Goal: Task Accomplishment & Management: Manage account settings

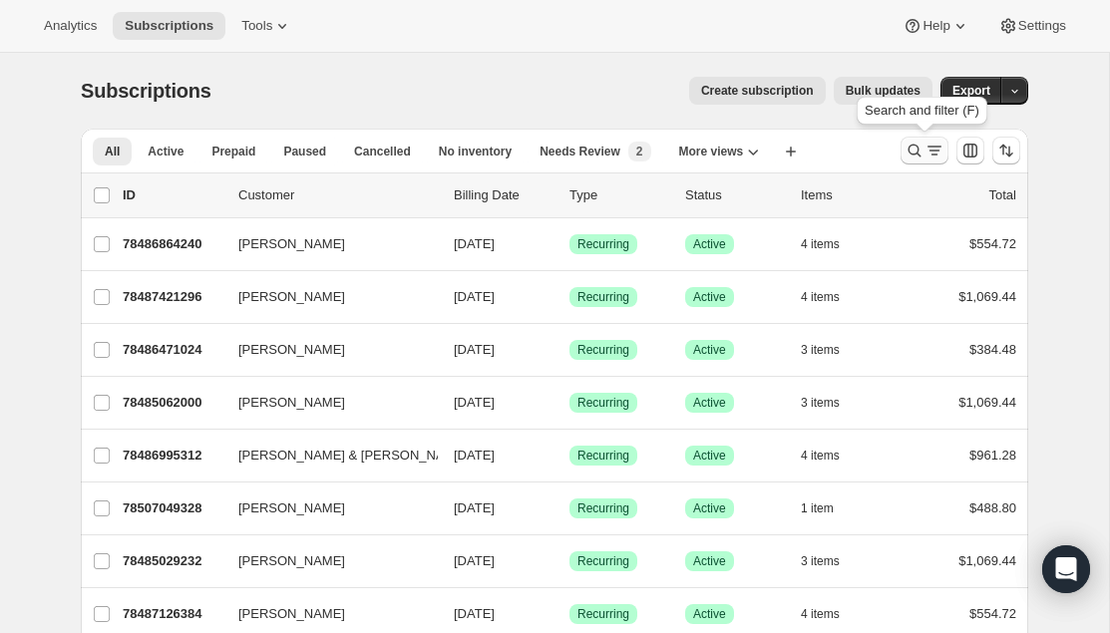
click at [916, 145] on icon "Search and filter results" at bounding box center [915, 151] width 13 height 13
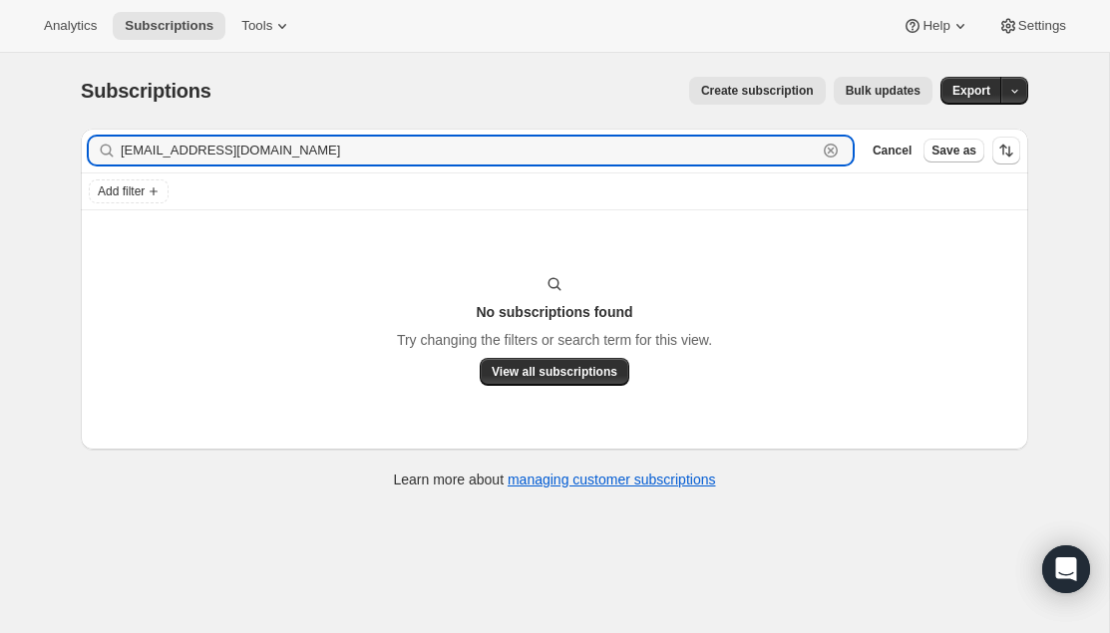
drag, startPoint x: 297, startPoint y: 154, endPoint x: 116, endPoint y: 151, distance: 181.6
click at [116, 150] on div "[EMAIL_ADDRESS][DOMAIN_NAME] Clear" at bounding box center [471, 151] width 764 height 28
paste input "[PERSON_NAME]"
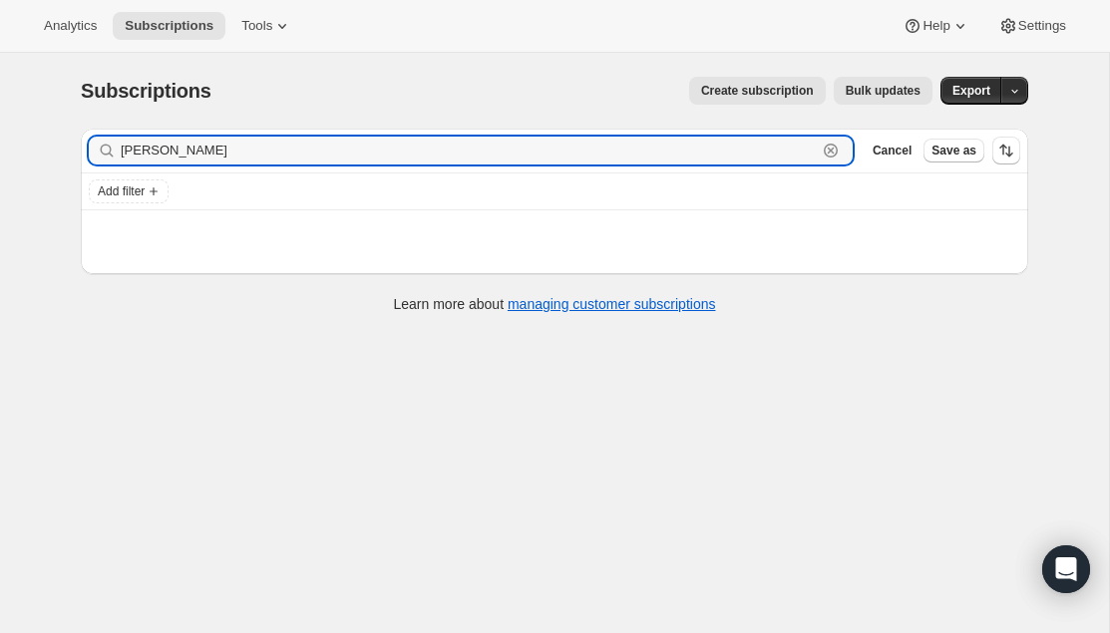
type input "[PERSON_NAME]"
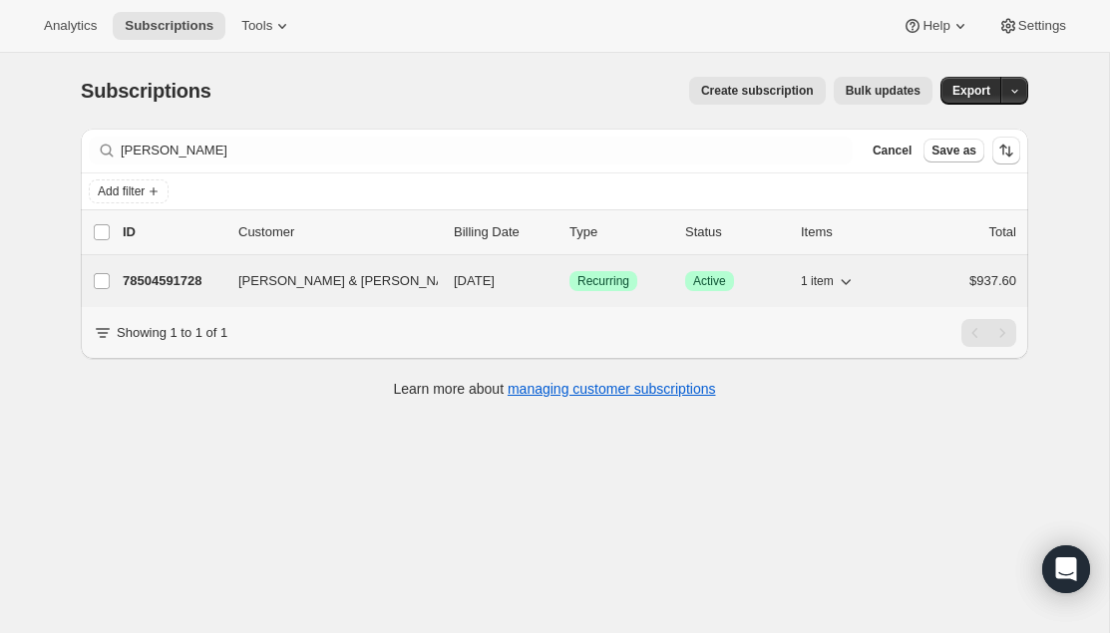
click at [185, 272] on p "78504591728" at bounding box center [173, 281] width 100 height 20
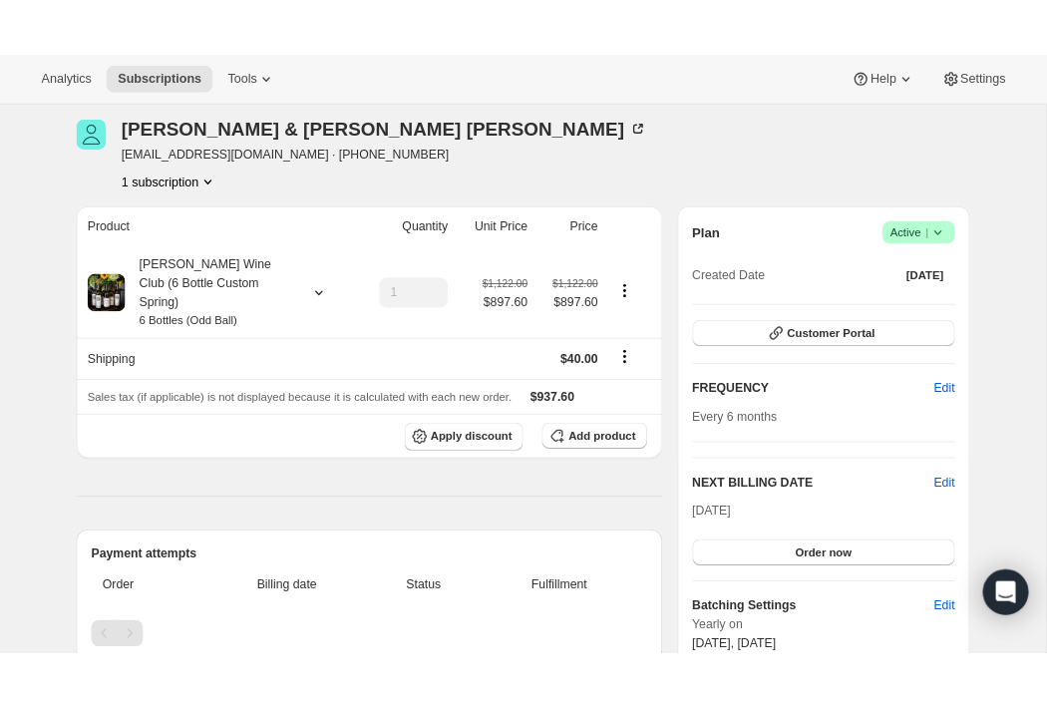
scroll to position [87, 0]
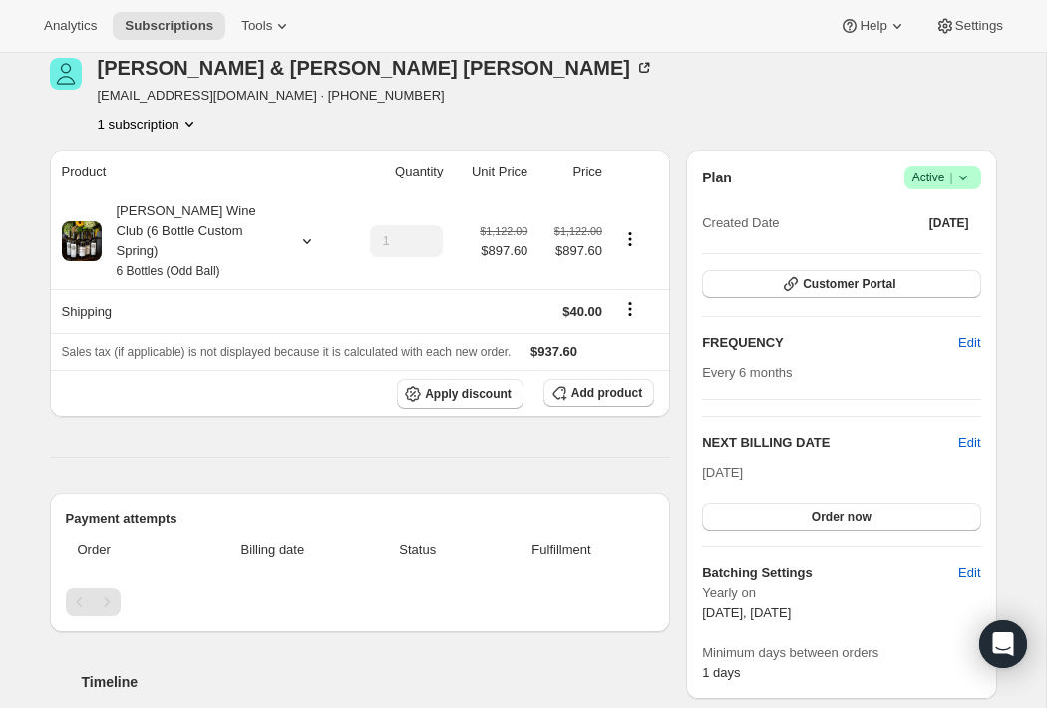
click at [965, 172] on icon at bounding box center [964, 178] width 20 height 20
click at [933, 244] on span "Cancel subscription" at bounding box center [937, 249] width 113 height 15
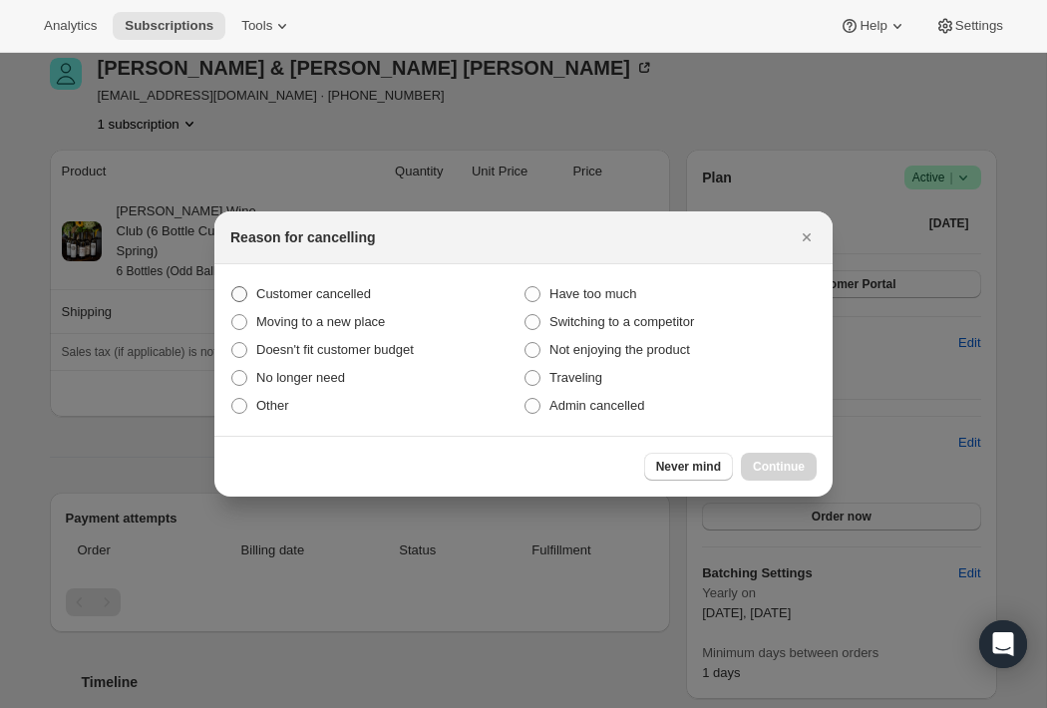
click at [236, 289] on span ":rcd:" at bounding box center [239, 294] width 16 height 16
click at [232, 287] on input "Customer cancelled" at bounding box center [231, 286] width 1 height 1
radio input "true"
click at [780, 462] on span "Continue" at bounding box center [779, 467] width 52 height 16
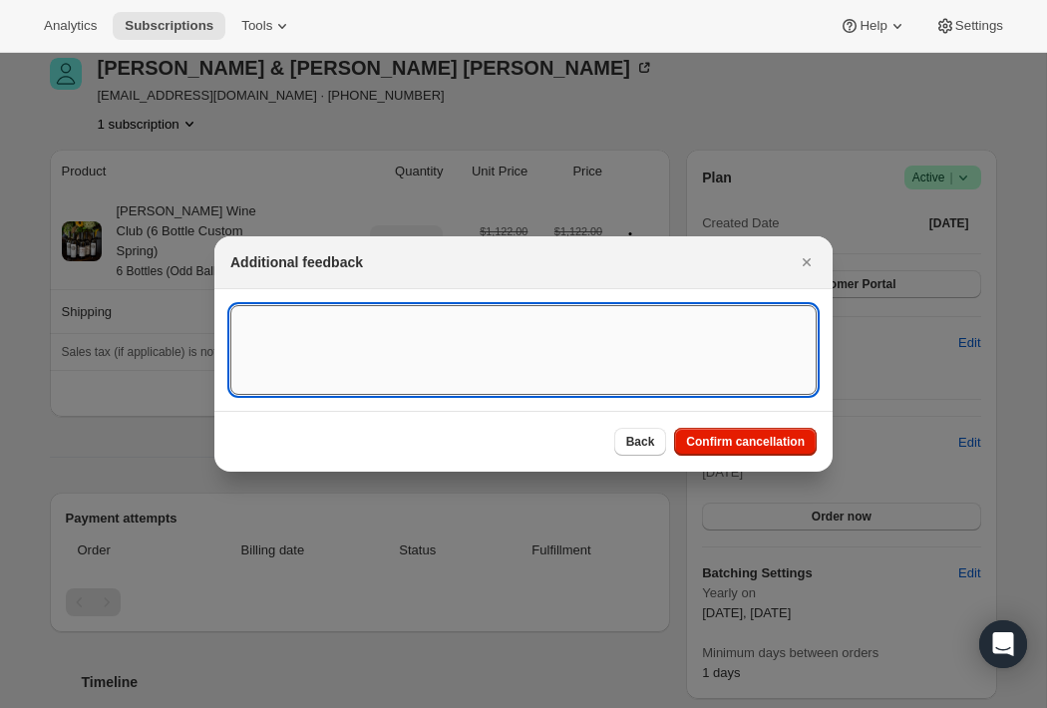
click at [503, 342] on textarea ":rcd:" at bounding box center [523, 350] width 586 height 90
paste textarea "Country Code: US Name: [PERSON_NAME] Email: [EMAIL_ADDRESS][DOMAIN_NAME] What I…"
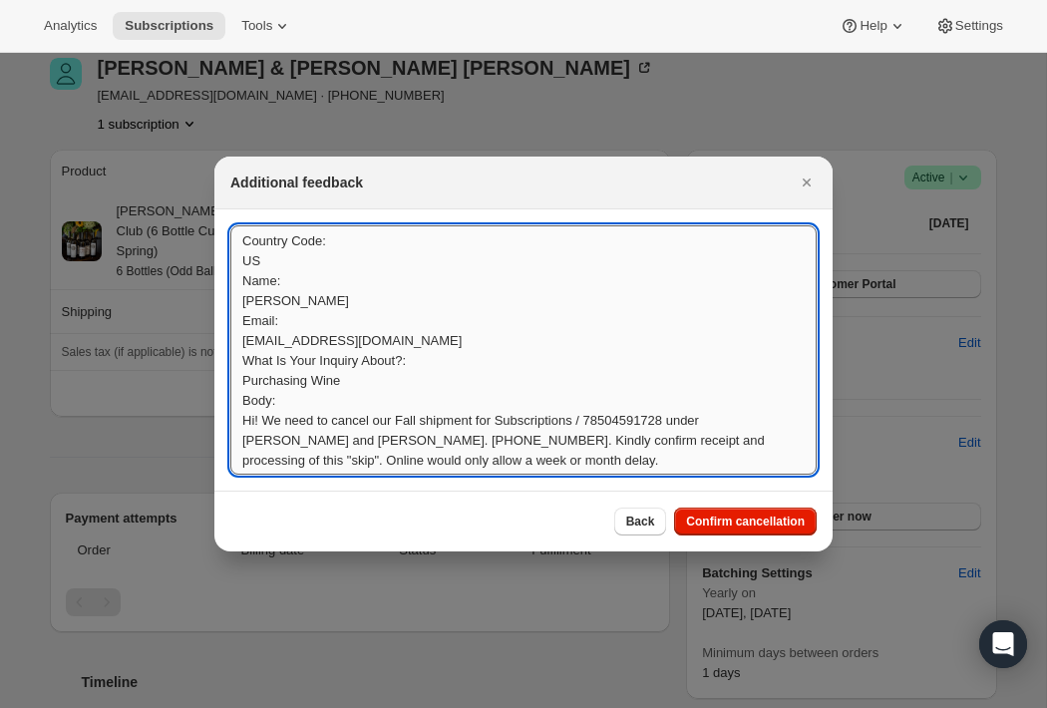
scroll to position [2, 0]
type textarea "Country Code: US Name: [PERSON_NAME] Email: [EMAIL_ADDRESS][DOMAIN_NAME] What I…"
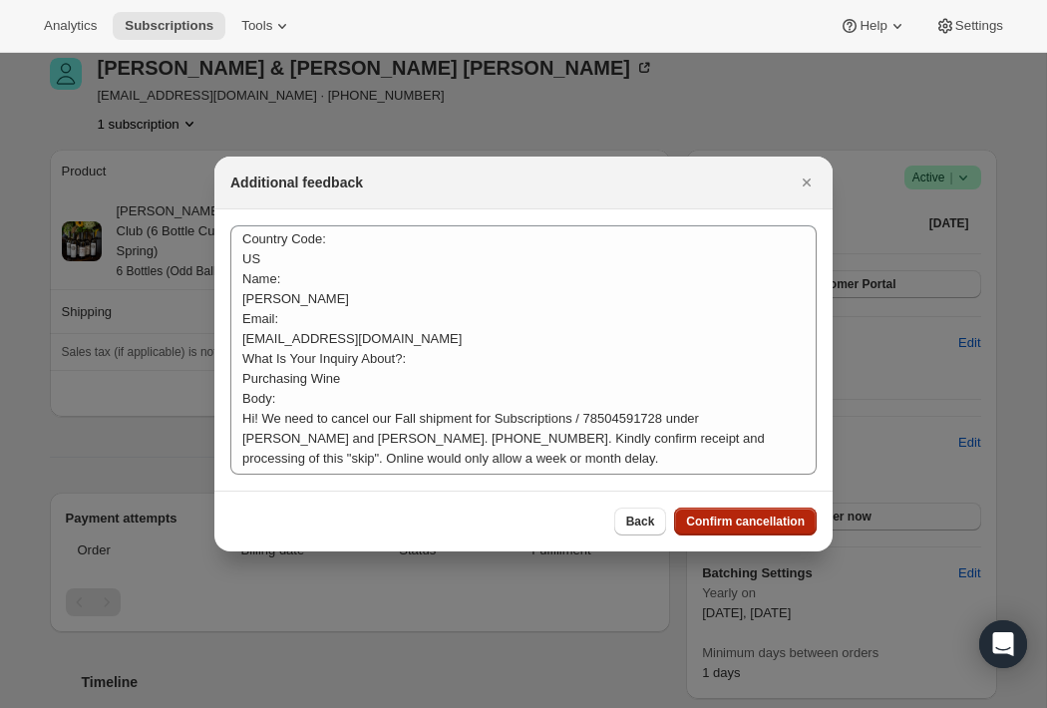
click at [730, 515] on span "Confirm cancellation" at bounding box center [745, 522] width 119 height 16
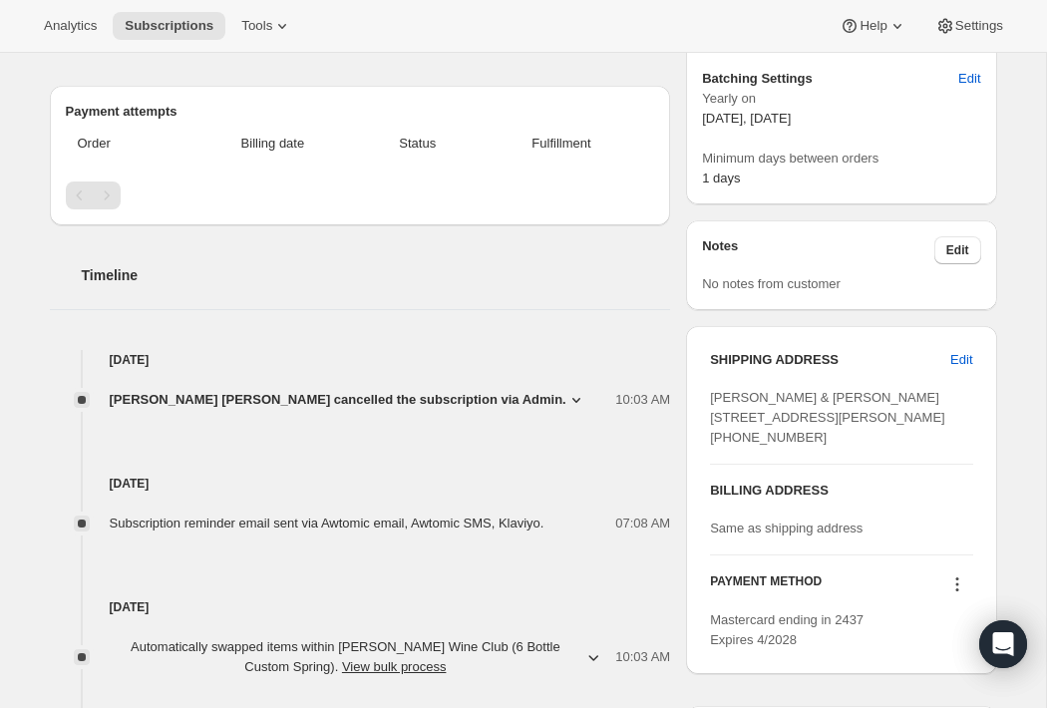
scroll to position [588, 0]
